Goal: Information Seeking & Learning: Find specific fact

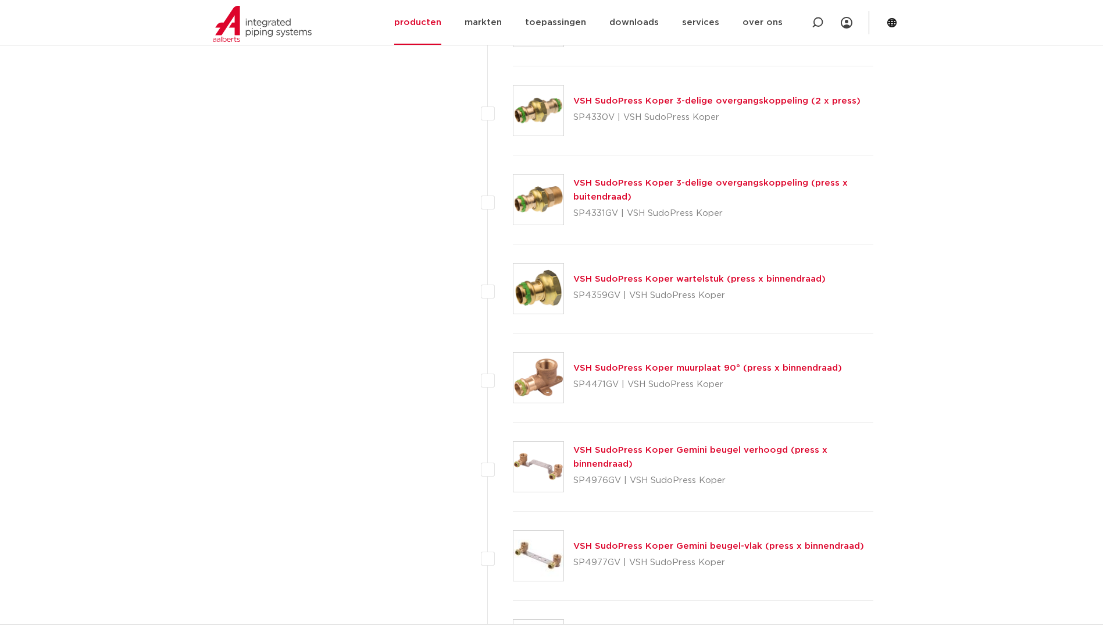
scroll to position [989, 0]
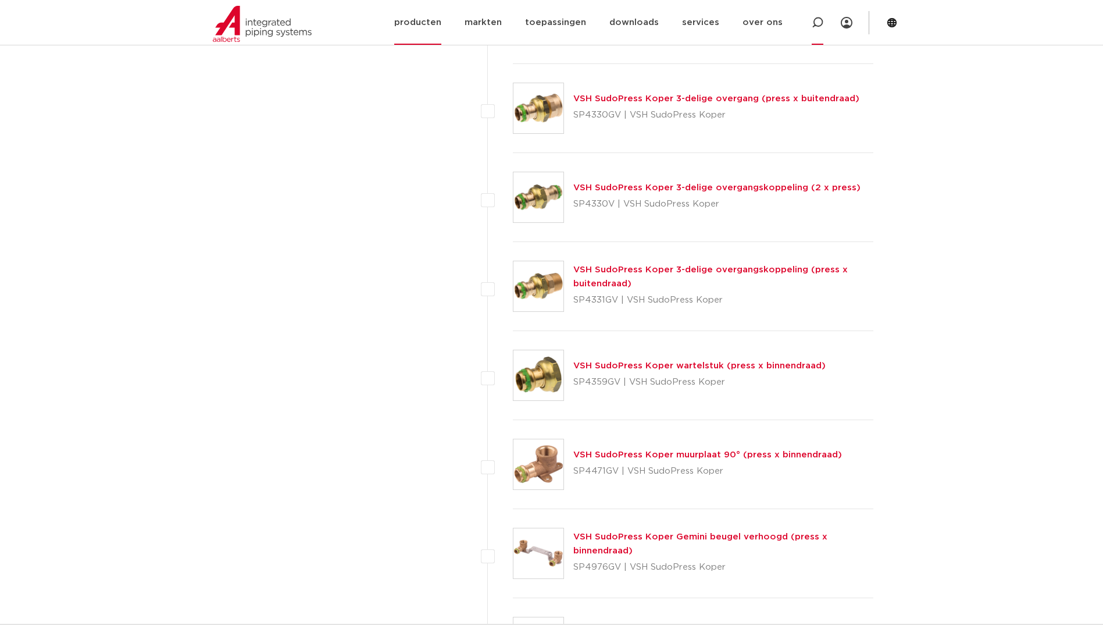
click at [820, 23] on icon at bounding box center [818, 23] width 12 height 12
click at [498, 15] on input "Zoeken" at bounding box center [644, 21] width 366 height 23
type input "38090"
click button "Zoeken" at bounding box center [0, 0] width 0 height 0
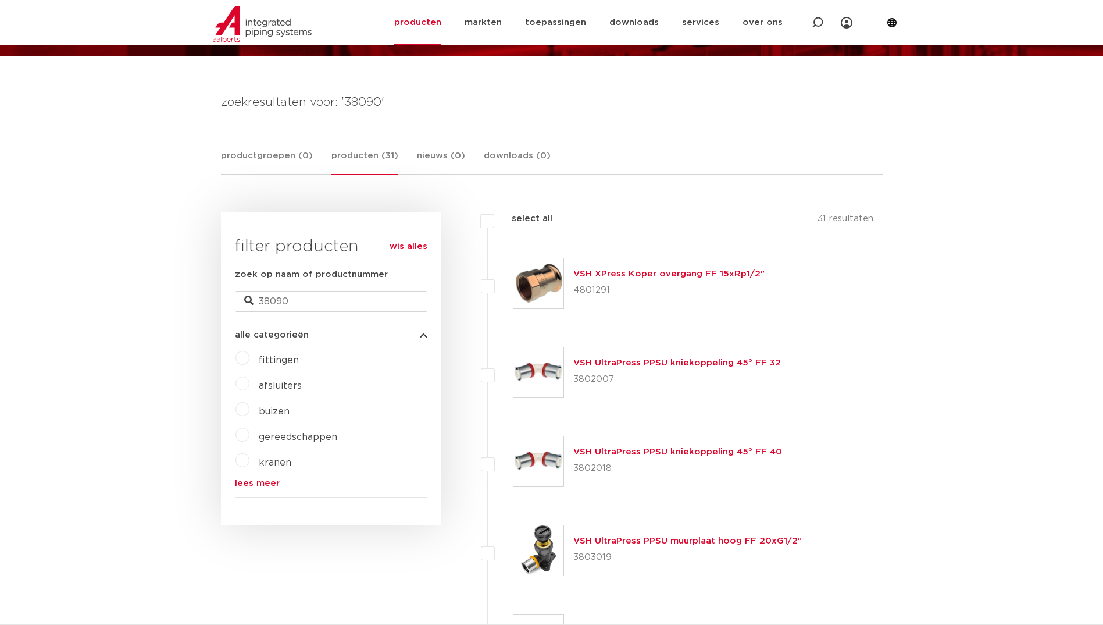
scroll to position [129, 0]
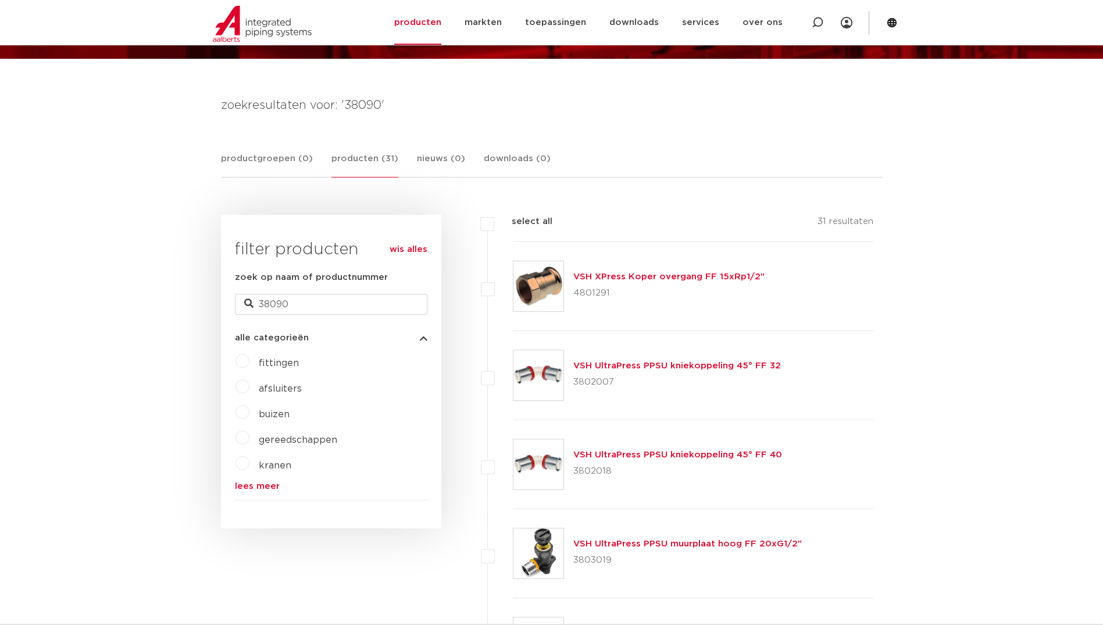
click at [562, 282] on img at bounding box center [539, 286] width 50 height 50
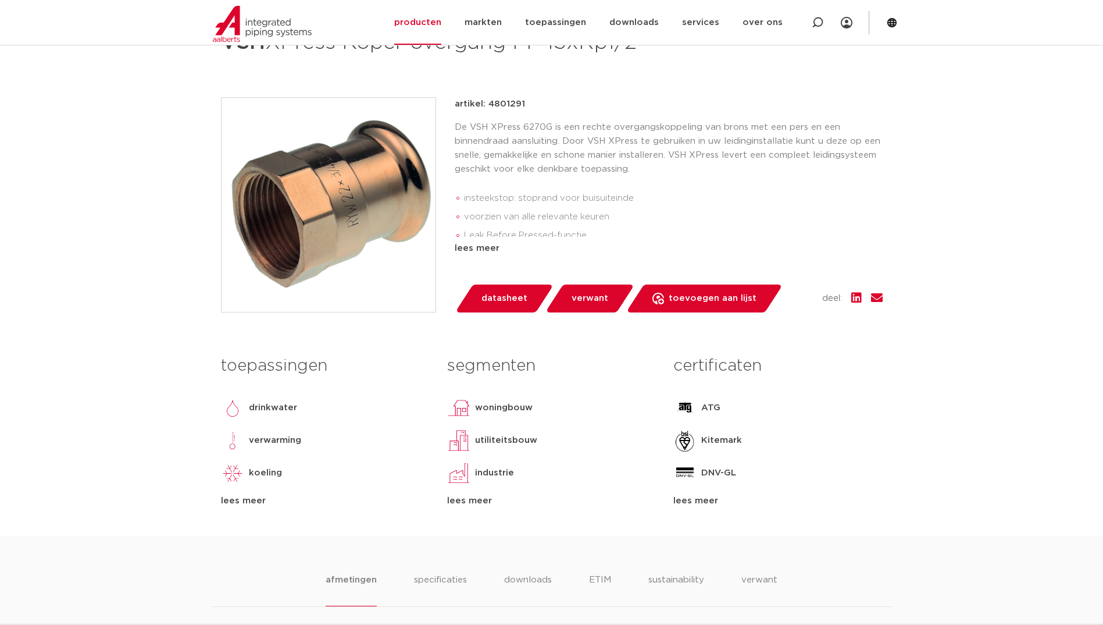
scroll to position [116, 0]
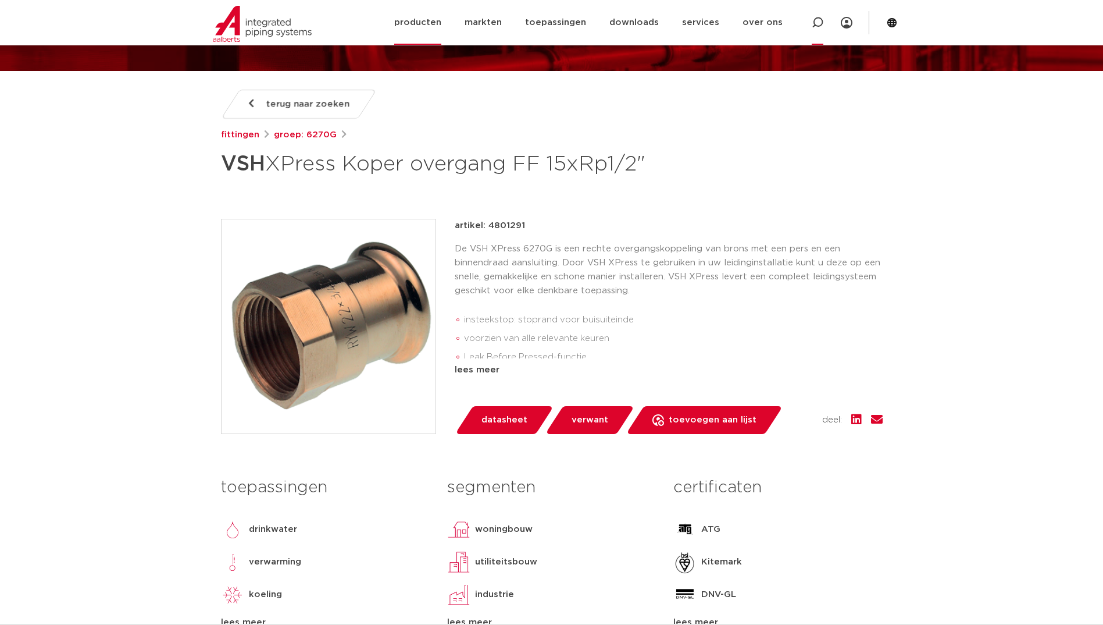
click at [820, 22] on icon at bounding box center [818, 23] width 12 height 12
paste input "38490"
type input "38490"
click button "Zoeken" at bounding box center [0, 0] width 0 height 0
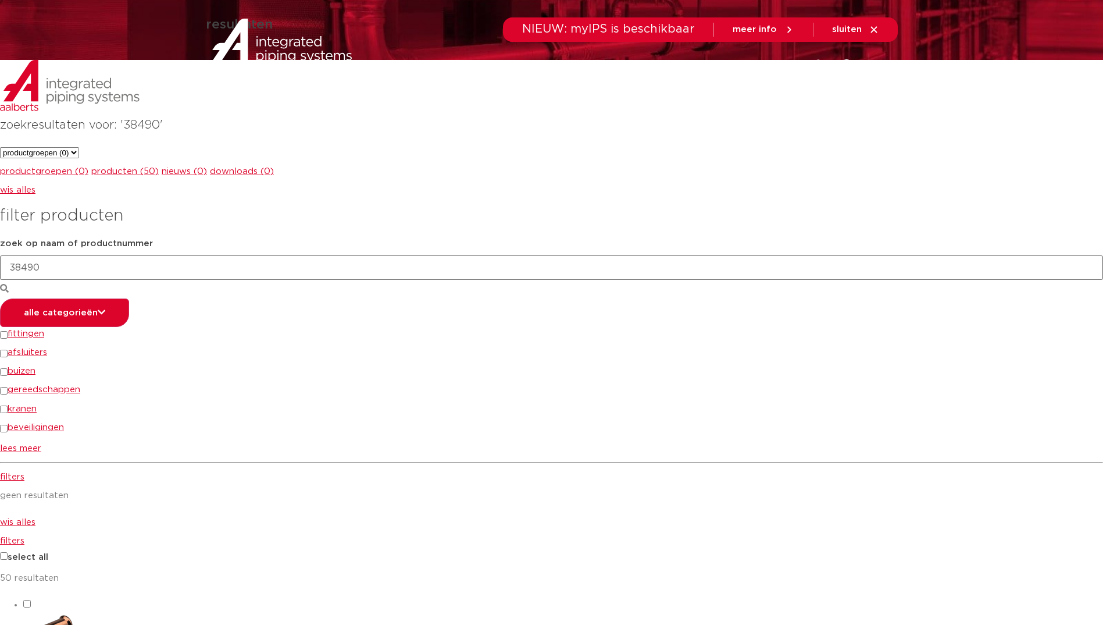
scroll to position [129, 0]
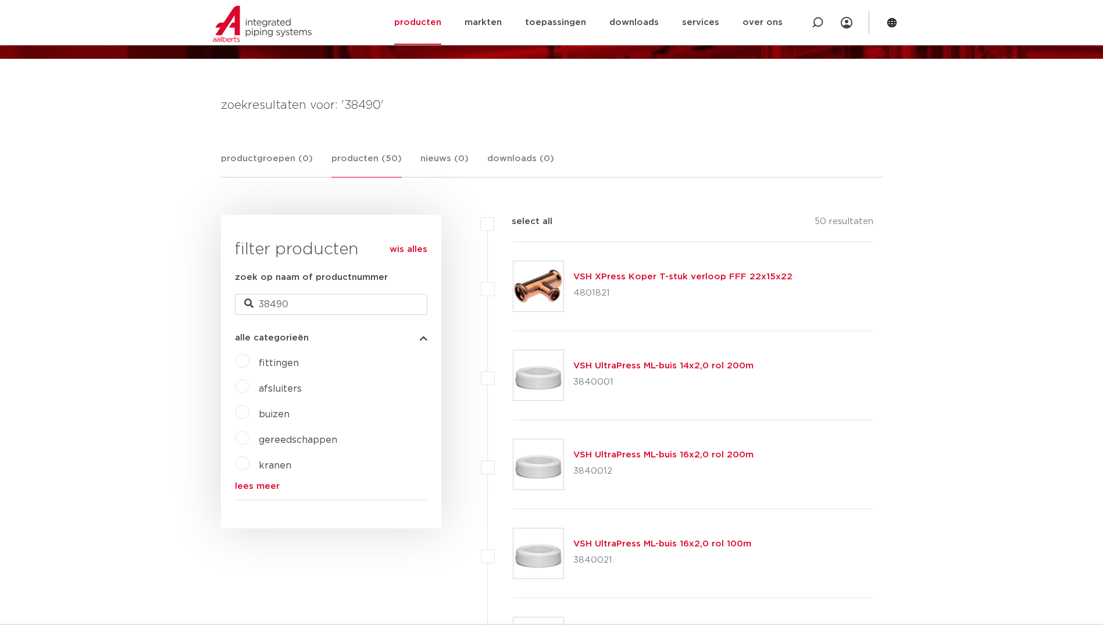
click at [635, 273] on link "VSH XPress Koper T-stuk verloop FFF 22x15x22" at bounding box center [683, 276] width 219 height 9
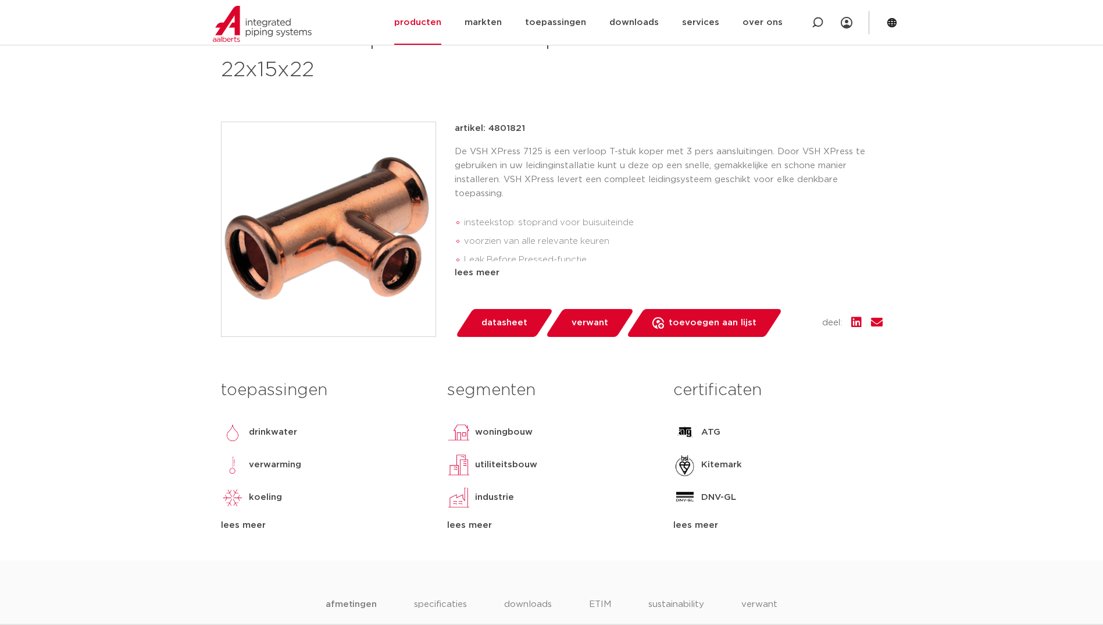
scroll to position [175, 0]
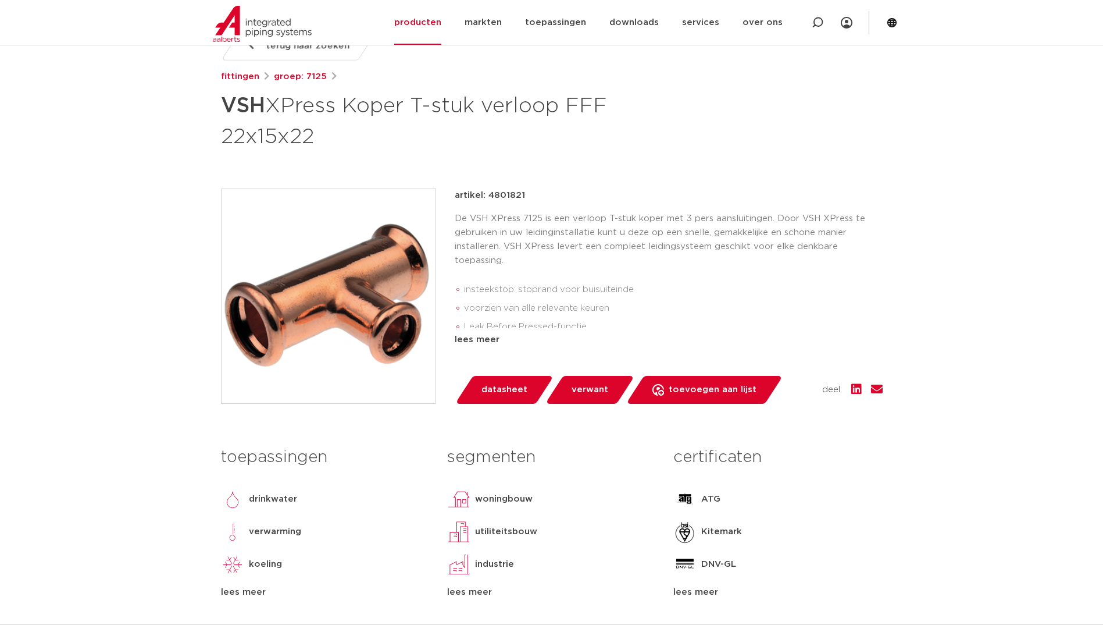
drag, startPoint x: 533, startPoint y: 194, endPoint x: 486, endPoint y: 197, distance: 47.8
click at [486, 197] on div "artikel: 4801821" at bounding box center [669, 195] width 428 height 14
drag, startPoint x: 486, startPoint y: 197, endPoint x: 492, endPoint y: 195, distance: 6.3
copy p "4801821"
